Goal: Check status: Check status

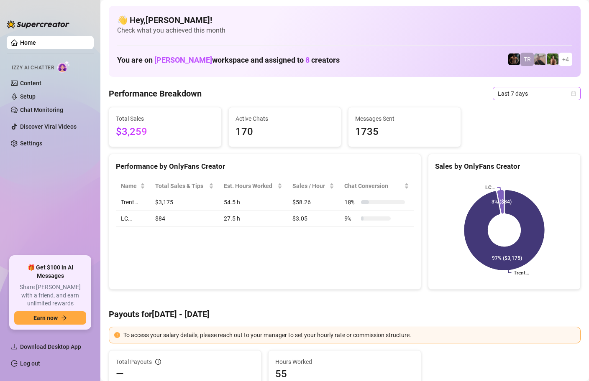
click at [572, 93] on icon "calendar" at bounding box center [573, 93] width 5 height 5
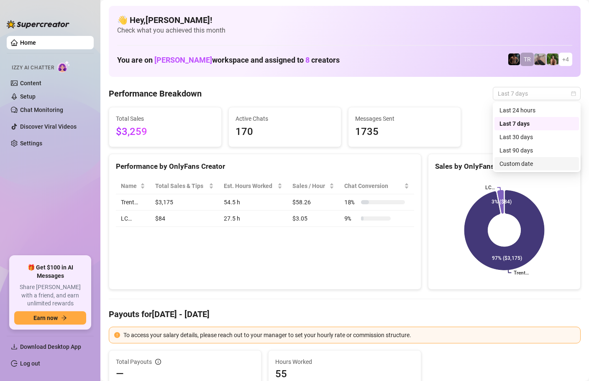
click at [517, 166] on div "Custom date" at bounding box center [536, 163] width 74 height 9
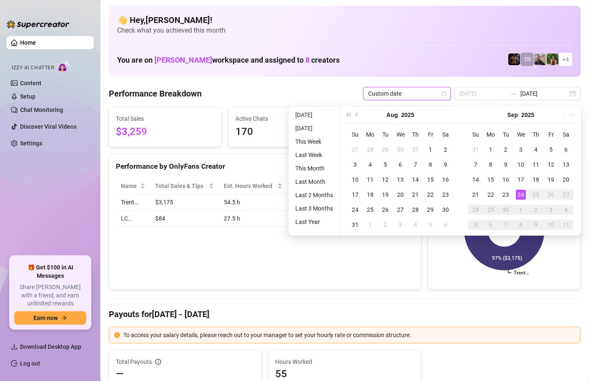
type input "[DATE]"
click at [520, 193] on div "24" at bounding box center [520, 195] width 10 height 10
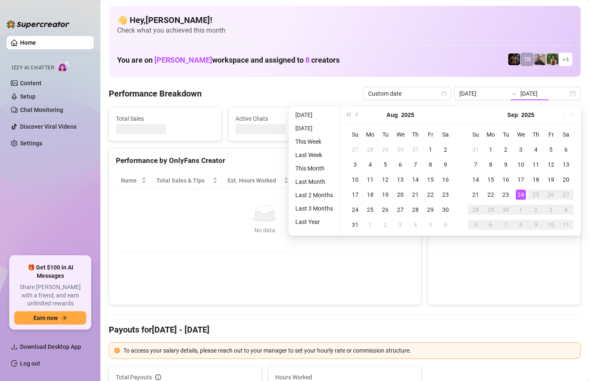
type input "[DATE]"
